Goal: Information Seeking & Learning: Learn about a topic

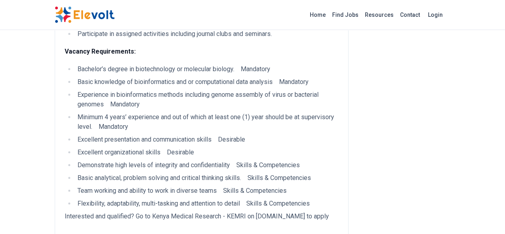
scroll to position [297, 0]
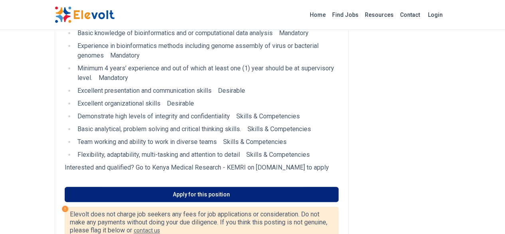
click at [222, 186] on link "Apply for this position" at bounding box center [202, 193] width 274 height 15
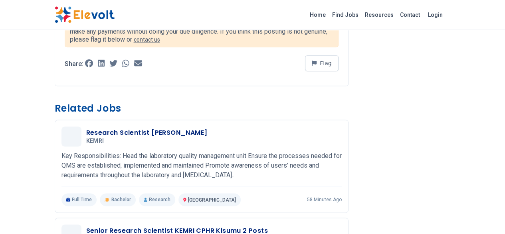
scroll to position [515, 0]
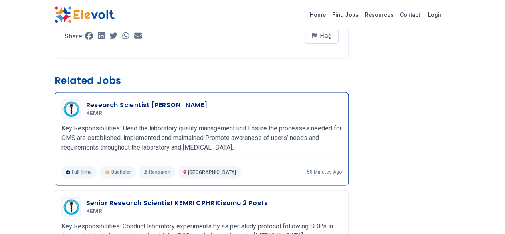
click at [86, 100] on h3 "Research Scientist [PERSON_NAME]" at bounding box center [146, 105] width 121 height 10
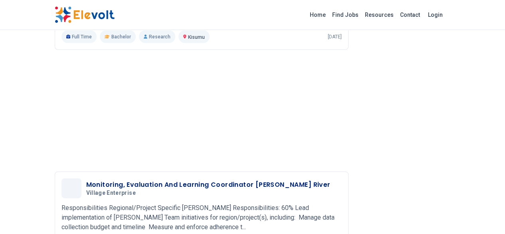
scroll to position [860, 0]
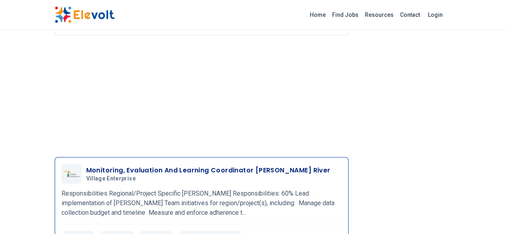
click at [234, 230] on div "Contract Bachelor Research Tana River KE 24 hours ago" at bounding box center [201, 236] width 280 height 13
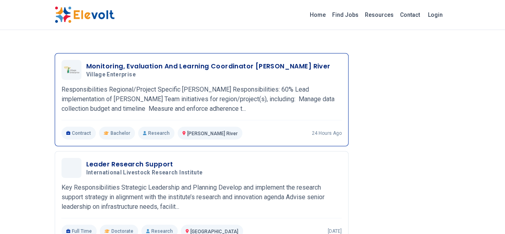
scroll to position [967, 0]
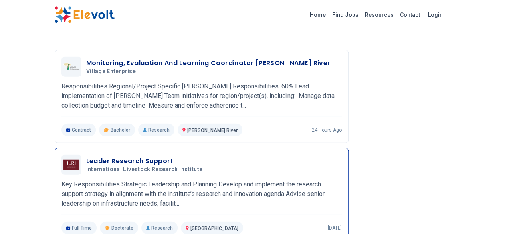
click at [86, 166] on span "International Livestock Research Institute" at bounding box center [144, 169] width 117 height 7
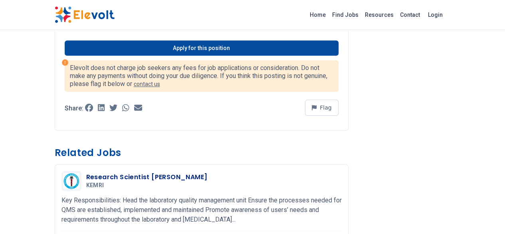
scroll to position [442, 0]
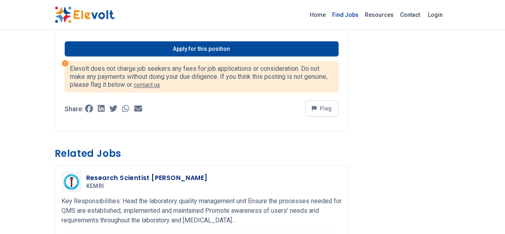
click at [362, 12] on link "Find Jobs" at bounding box center [345, 14] width 33 height 13
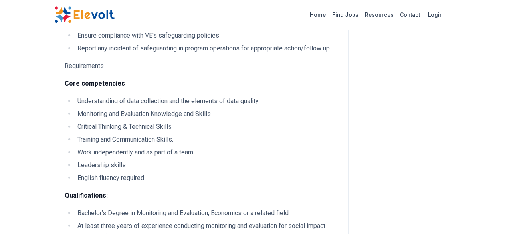
scroll to position [982, 0]
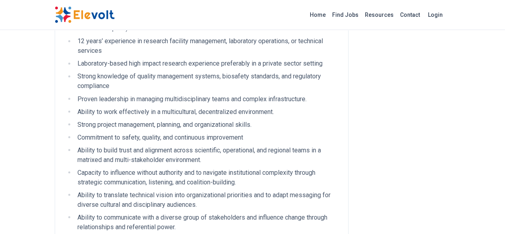
scroll to position [675, 0]
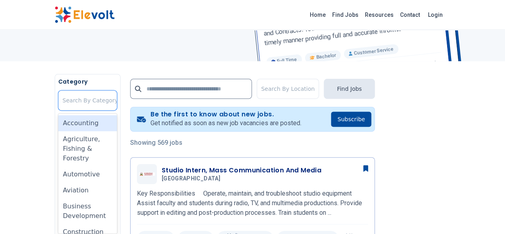
scroll to position [113, 0]
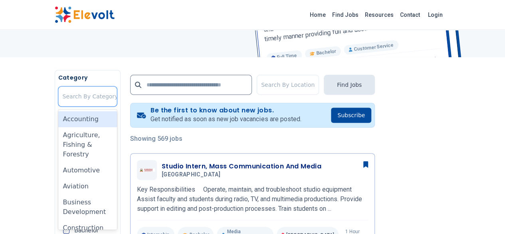
click at [58, 143] on div "Agriculture, Fishing & Forestry" at bounding box center [87, 144] width 59 height 35
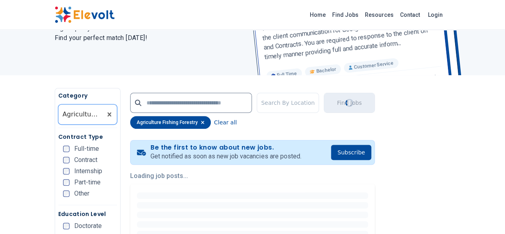
scroll to position [96, 0]
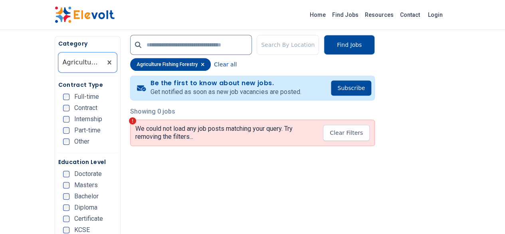
scroll to position [160, 0]
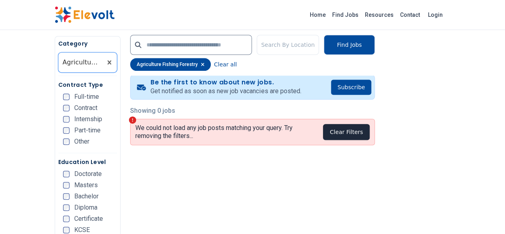
click at [370, 125] on button "Clear Filters" at bounding box center [346, 132] width 47 height 16
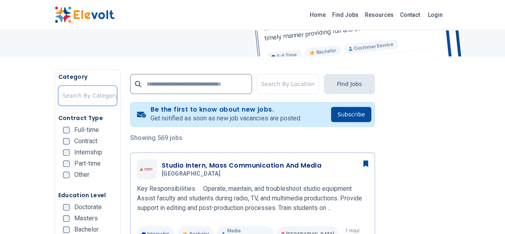
scroll to position [116, 0]
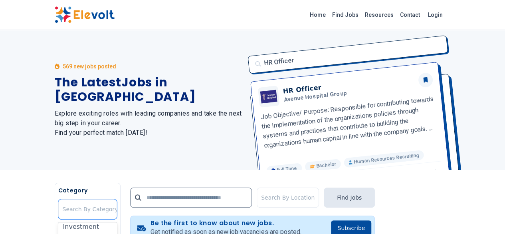
click at [63, 69] on p "569 new jobs posted" at bounding box center [90, 66] width 54 height 8
click at [63, 70] on p "569 new jobs posted" at bounding box center [90, 66] width 54 height 8
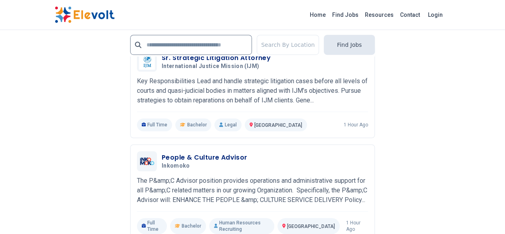
scroll to position [1787, 0]
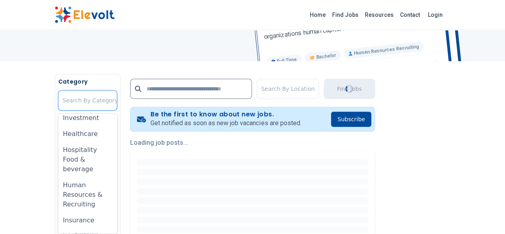
scroll to position [136, 0]
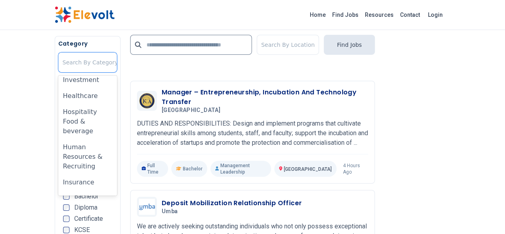
scroll to position [1296, 0]
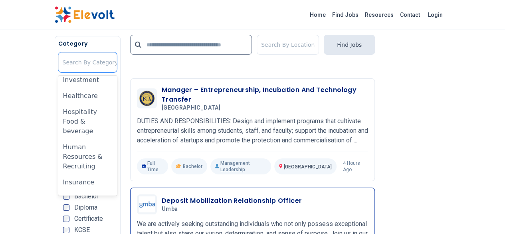
click at [233, 219] on p "We are actively seeking outstanding individuals who not only possess exceptiona…" at bounding box center [252, 238] width 231 height 38
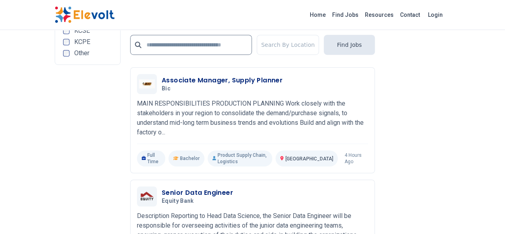
scroll to position [1779, 0]
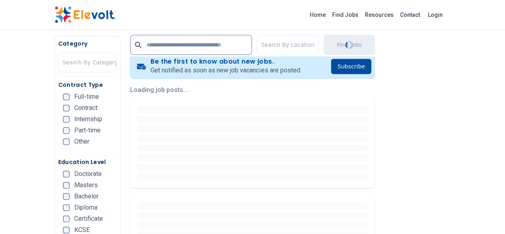
scroll to position [166, 0]
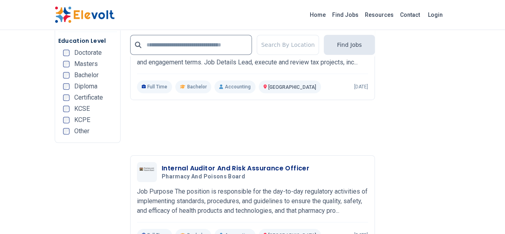
scroll to position [1720, 0]
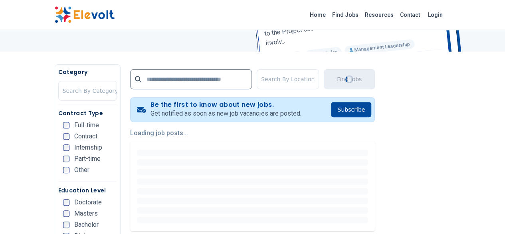
scroll to position [118, 0]
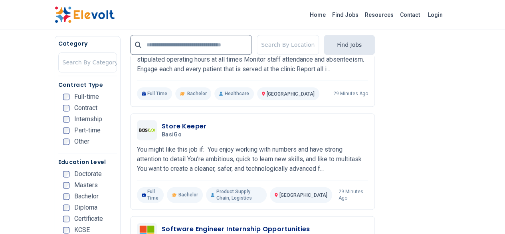
scroll to position [458, 0]
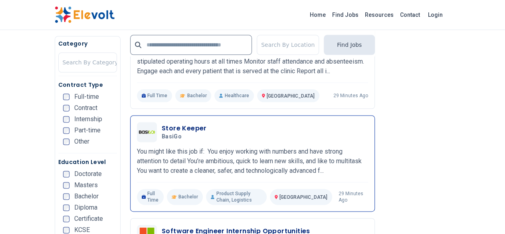
click at [159, 147] on p "You might like this job if: You enjoy working with numbers and have strong atte…" at bounding box center [252, 161] width 231 height 29
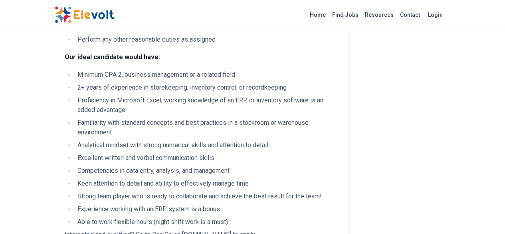
scroll to position [440, 0]
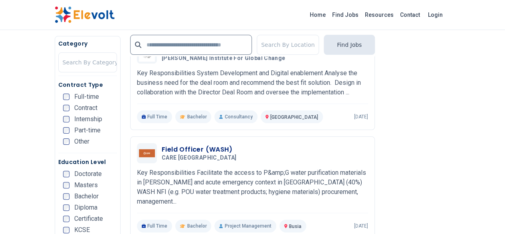
scroll to position [1568, 0]
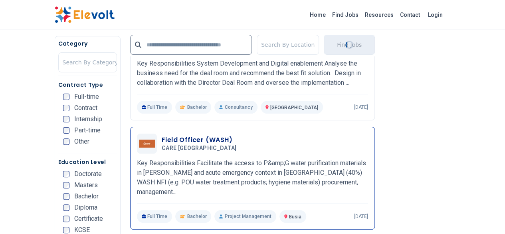
click at [162, 135] on h3 "Field Officer (WASH)" at bounding box center [201, 140] width 78 height 10
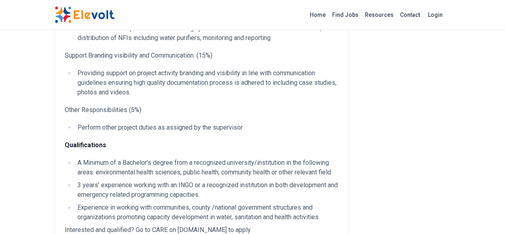
scroll to position [418, 0]
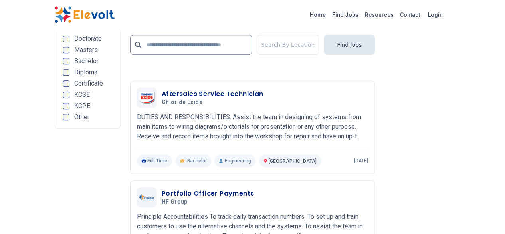
scroll to position [1722, 0]
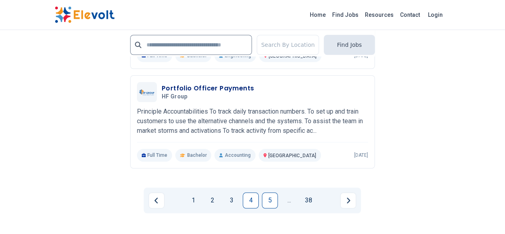
click at [270, 192] on link "5" at bounding box center [270, 200] width 16 height 16
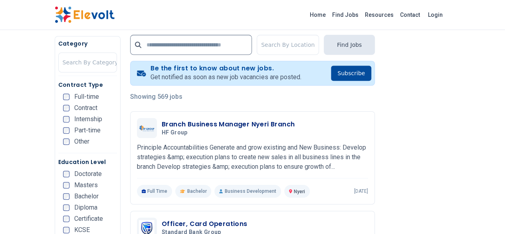
scroll to position [155, 0]
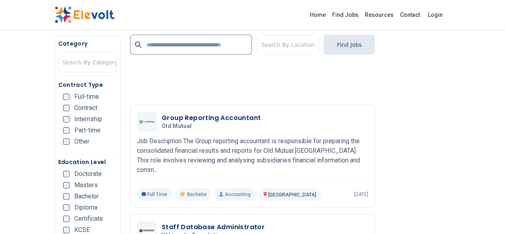
scroll to position [1244, 0]
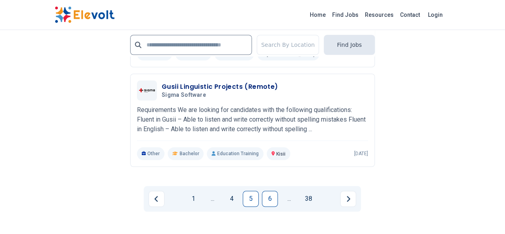
click at [271, 190] on link "6" at bounding box center [270, 198] width 16 height 16
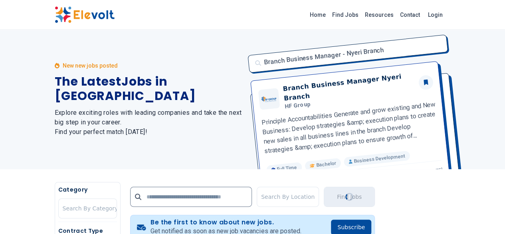
scroll to position [0, 0]
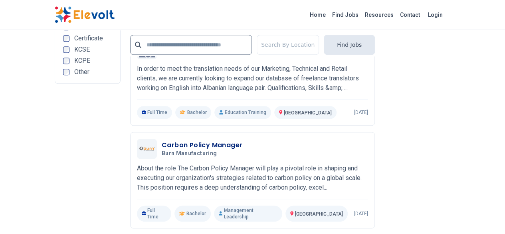
scroll to position [1806, 0]
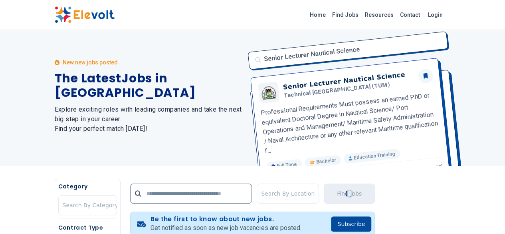
scroll to position [0, 0]
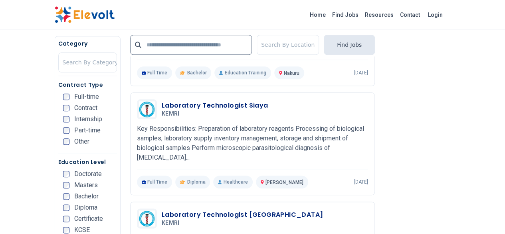
scroll to position [400, 0]
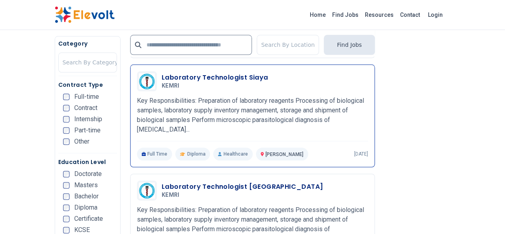
click at [213, 76] on h3 "Laboratory Technologist Siaya" at bounding box center [215, 78] width 107 height 10
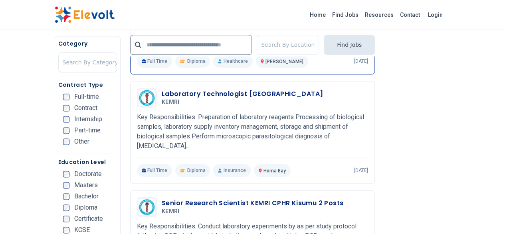
scroll to position [473, 0]
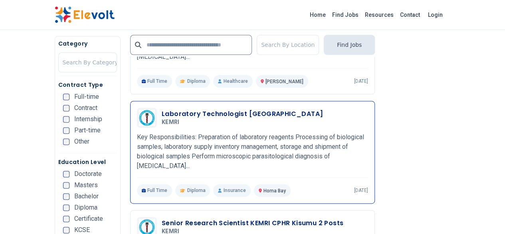
click at [244, 109] on h3 "Laboratory Technologist [GEOGRAPHIC_DATA]" at bounding box center [242, 114] width 161 height 10
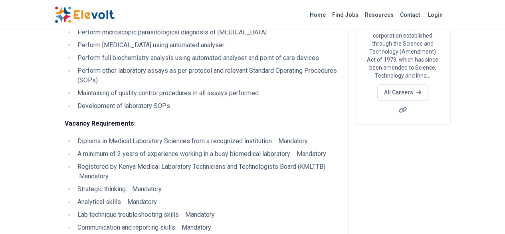
scroll to position [113, 0]
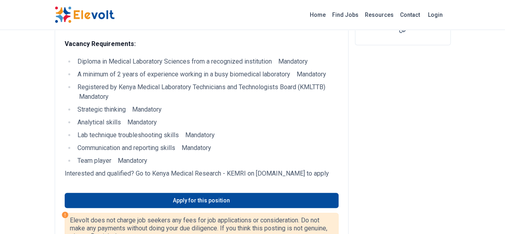
scroll to position [211, 0]
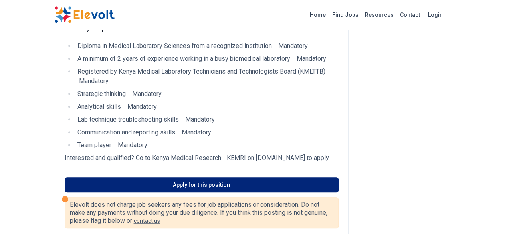
click at [184, 177] on link "Apply for this position" at bounding box center [202, 184] width 274 height 15
